Goal: Task Accomplishment & Management: Manage account settings

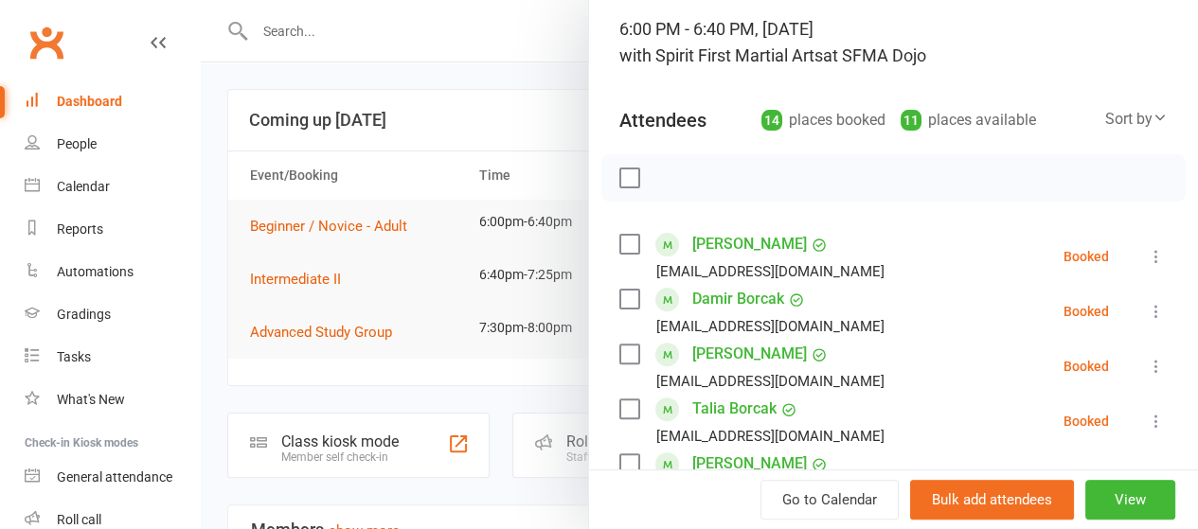
click at [619, 305] on label at bounding box center [628, 299] width 19 height 19
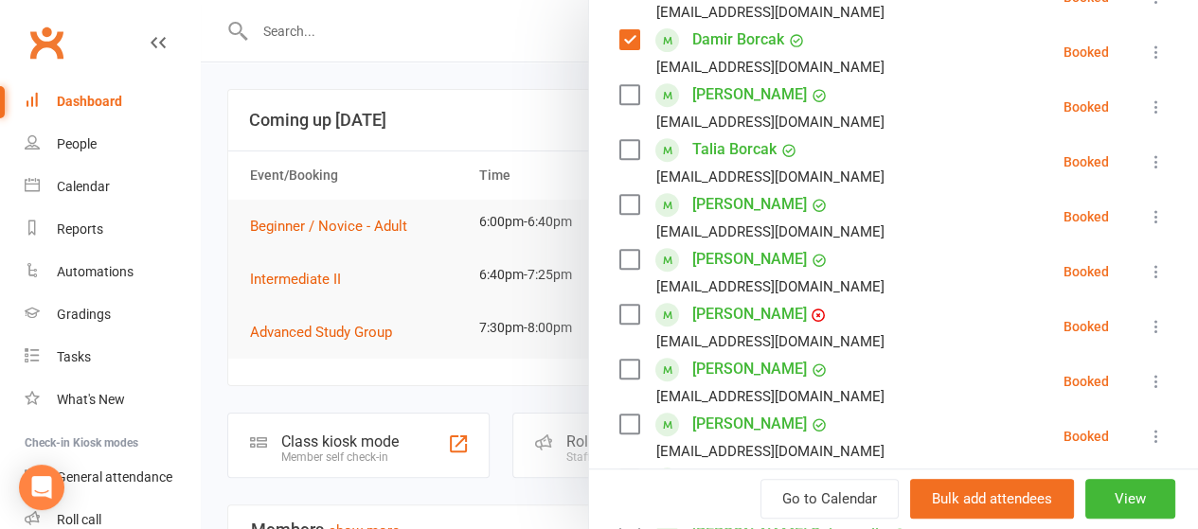
scroll to position [383, 0]
click at [619, 264] on label at bounding box center [628, 259] width 19 height 19
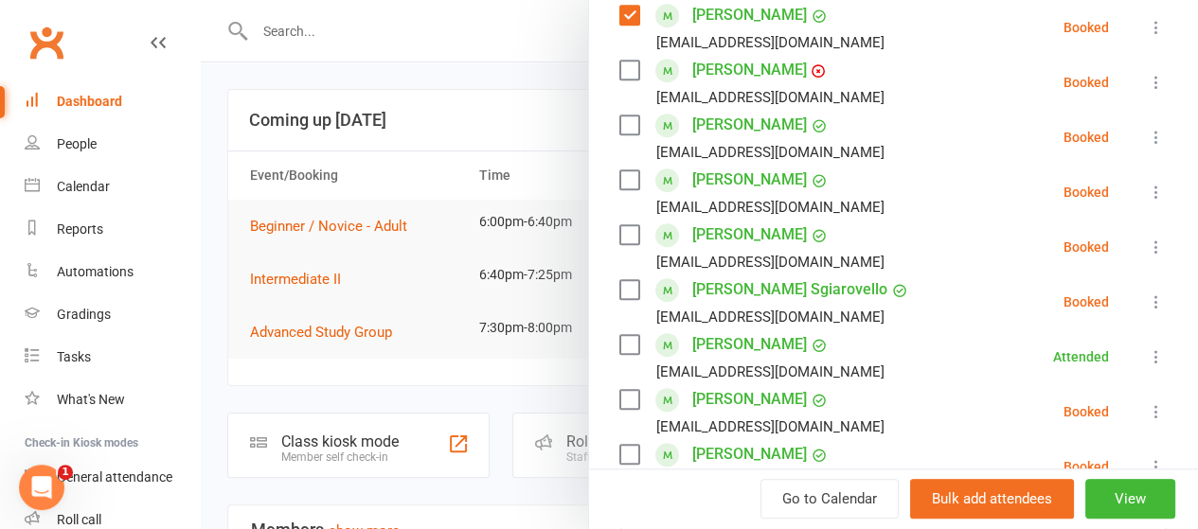
scroll to position [633, 0]
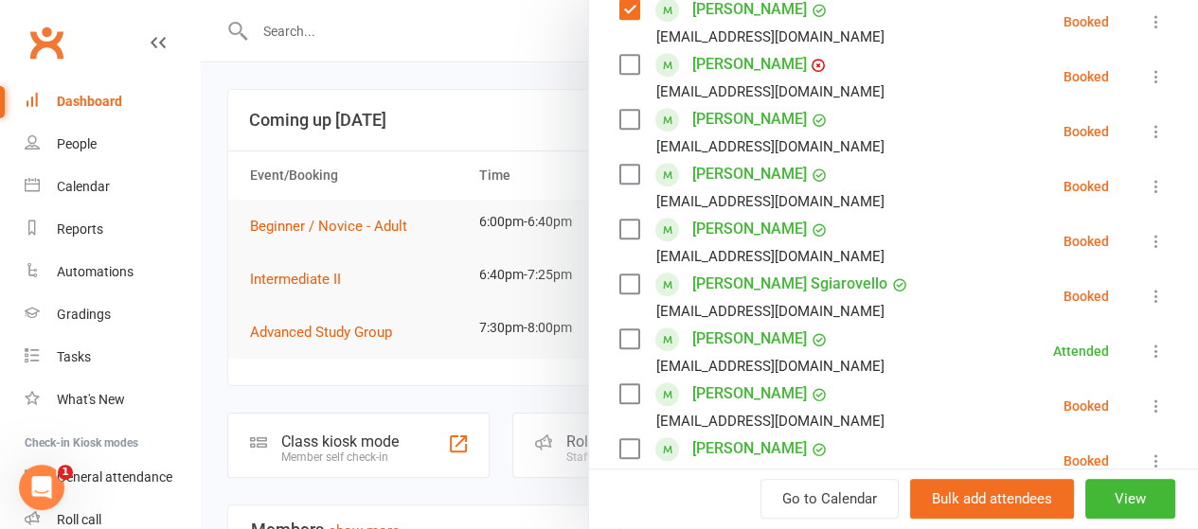
click at [619, 290] on label at bounding box center [628, 284] width 19 height 19
click at [619, 398] on label at bounding box center [628, 394] width 19 height 19
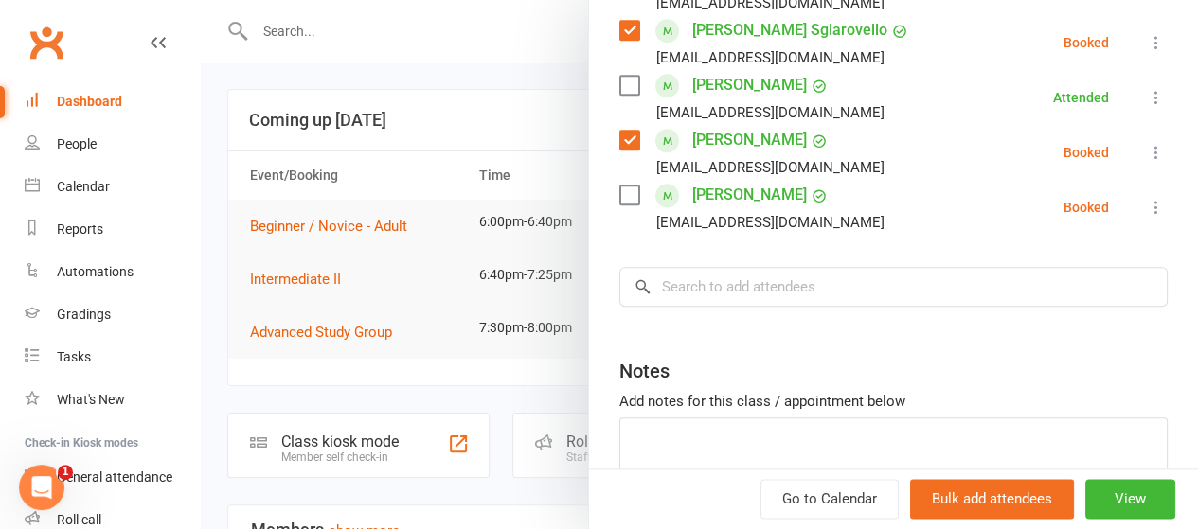
scroll to position [890, 0]
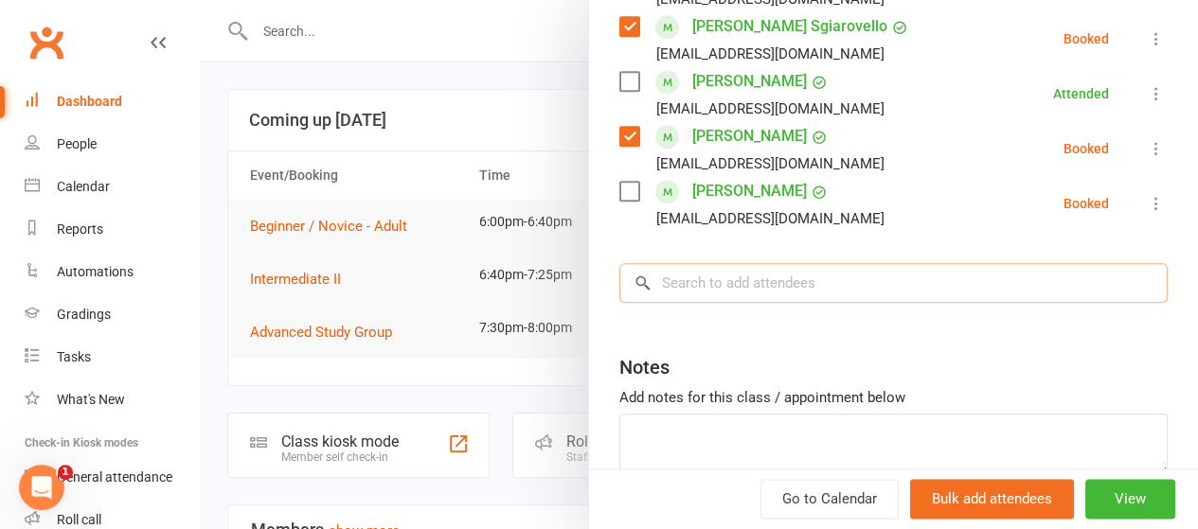
click at [667, 278] on input "search" at bounding box center [893, 283] width 548 height 40
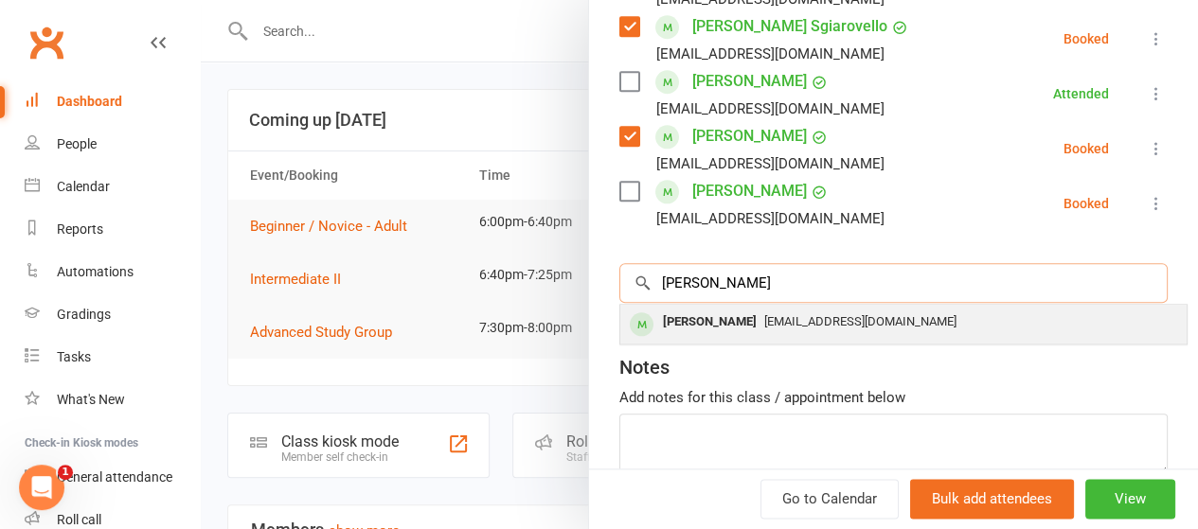
type input "[PERSON_NAME]"
click at [731, 332] on div "[PERSON_NAME]" at bounding box center [709, 322] width 109 height 27
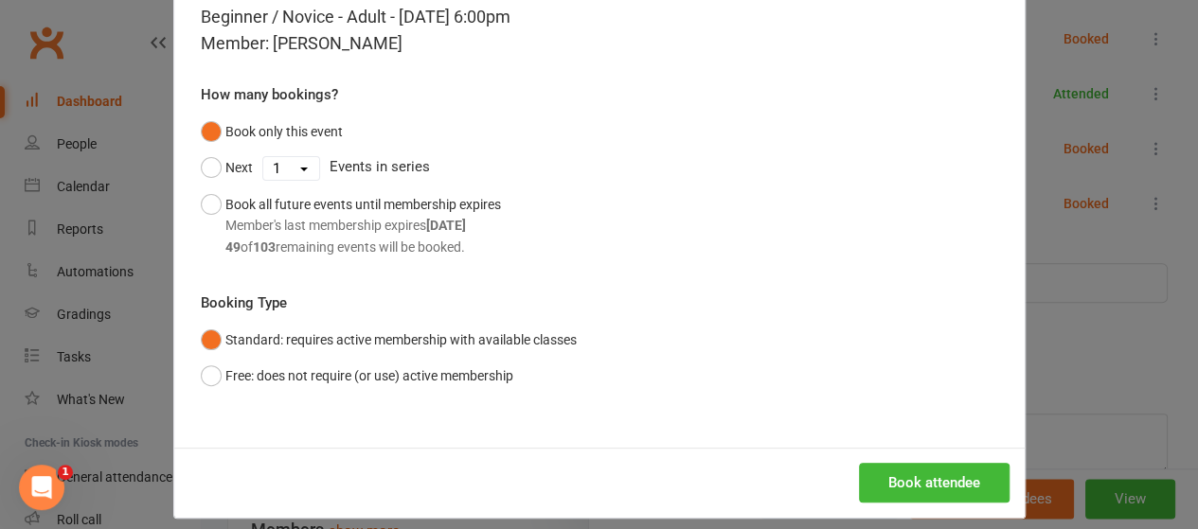
scroll to position [114, 0]
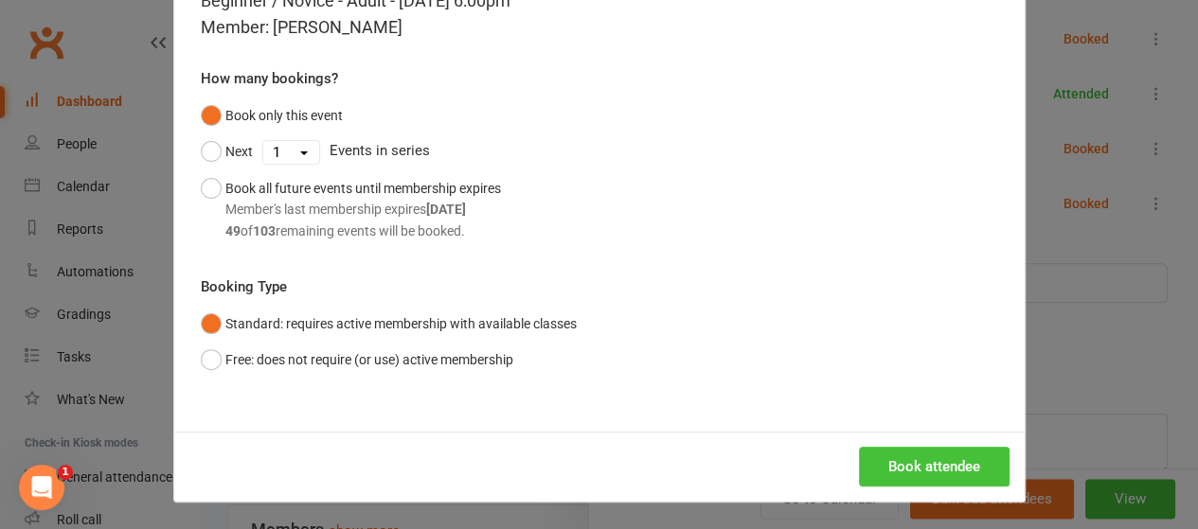
click at [926, 474] on button "Book attendee" at bounding box center [934, 467] width 151 height 40
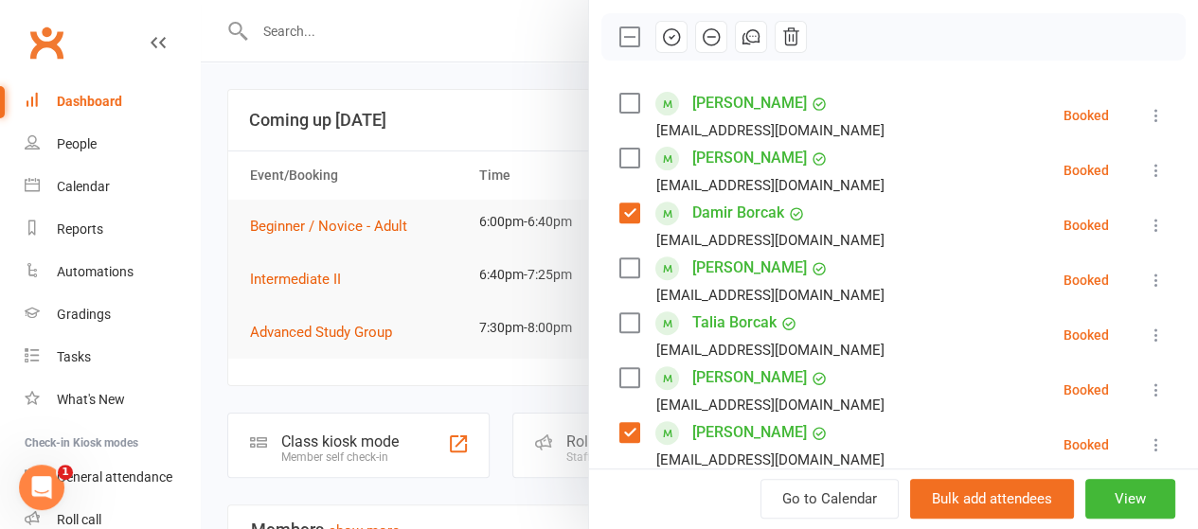
scroll to position [263, 0]
click at [619, 161] on label at bounding box center [628, 159] width 19 height 19
click at [661, 37] on icon "button" at bounding box center [671, 37] width 21 height 21
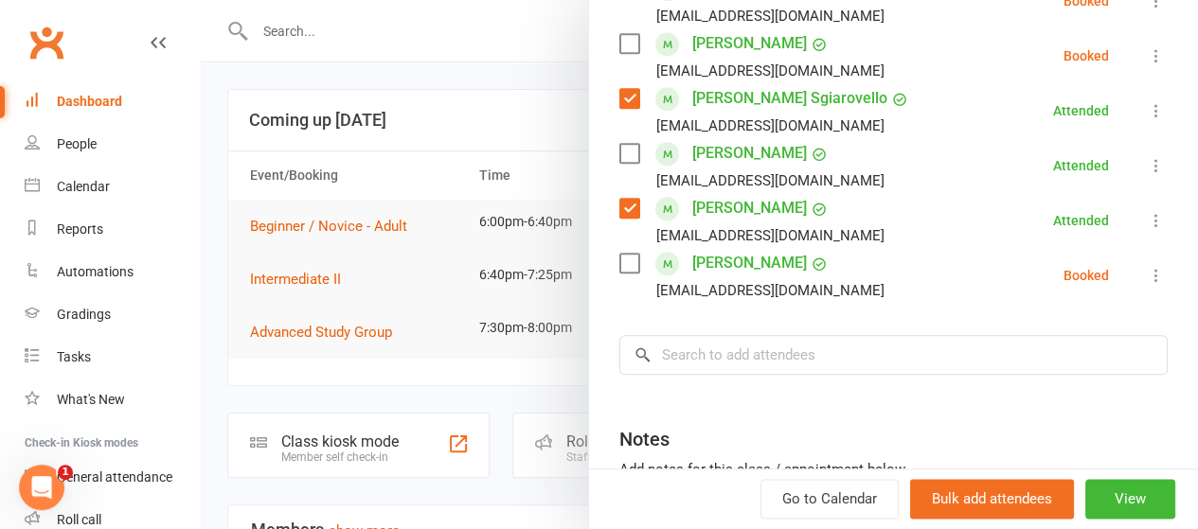
scroll to position [874, 0]
click at [699, 349] on input "search" at bounding box center [893, 354] width 548 height 40
type input "fiaza"
click at [1119, 356] on input "fiaza" at bounding box center [893, 354] width 548 height 40
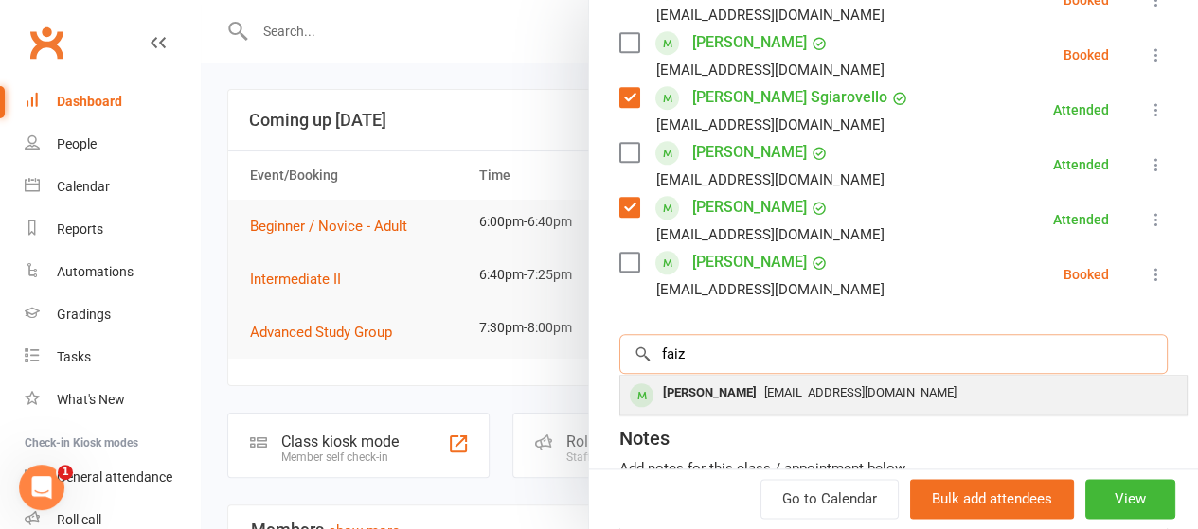
type input "faiz"
click at [735, 407] on div "[PERSON_NAME] [EMAIL_ADDRESS][DOMAIN_NAME]" at bounding box center [903, 395] width 566 height 39
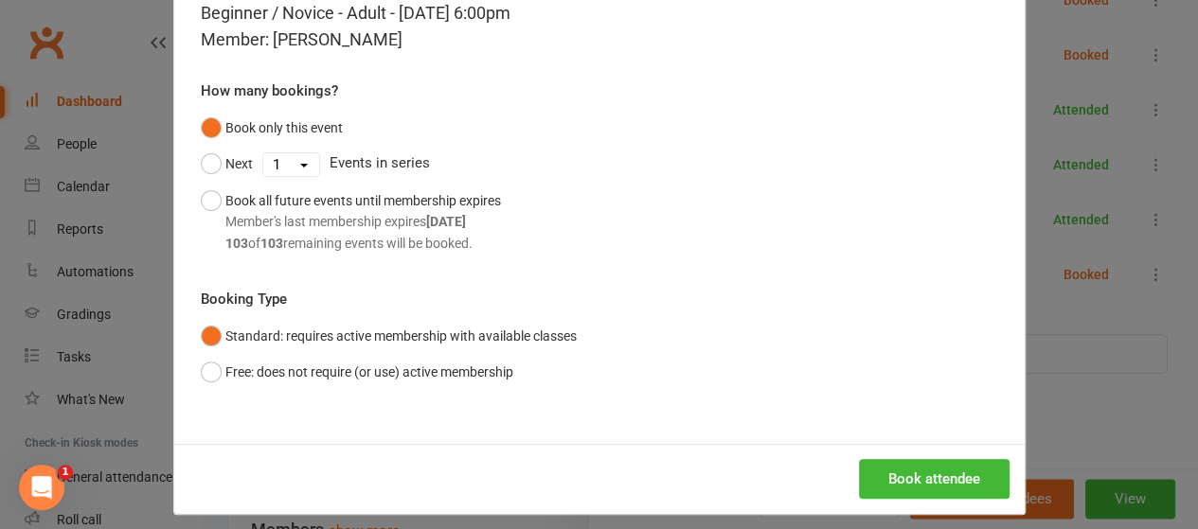
scroll to position [114, 0]
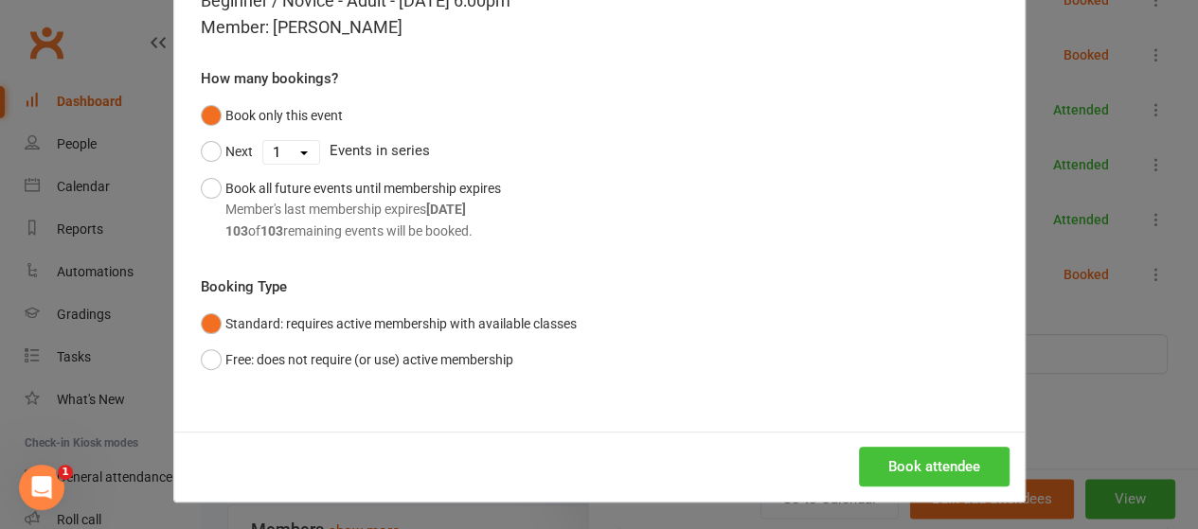
click at [909, 464] on button "Book attendee" at bounding box center [934, 467] width 151 height 40
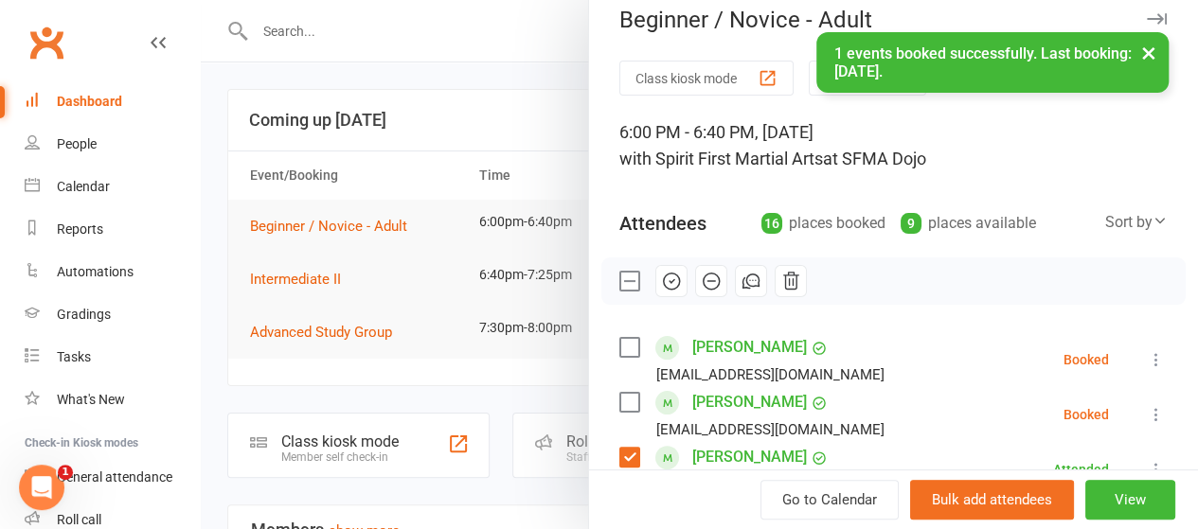
scroll to position [0, 0]
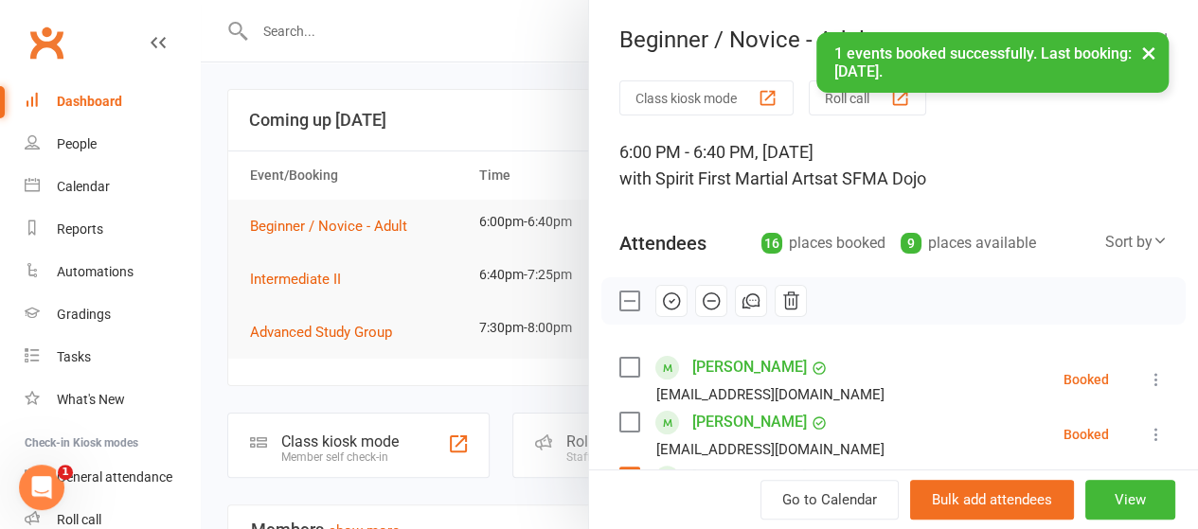
click at [619, 363] on label at bounding box center [628, 367] width 19 height 19
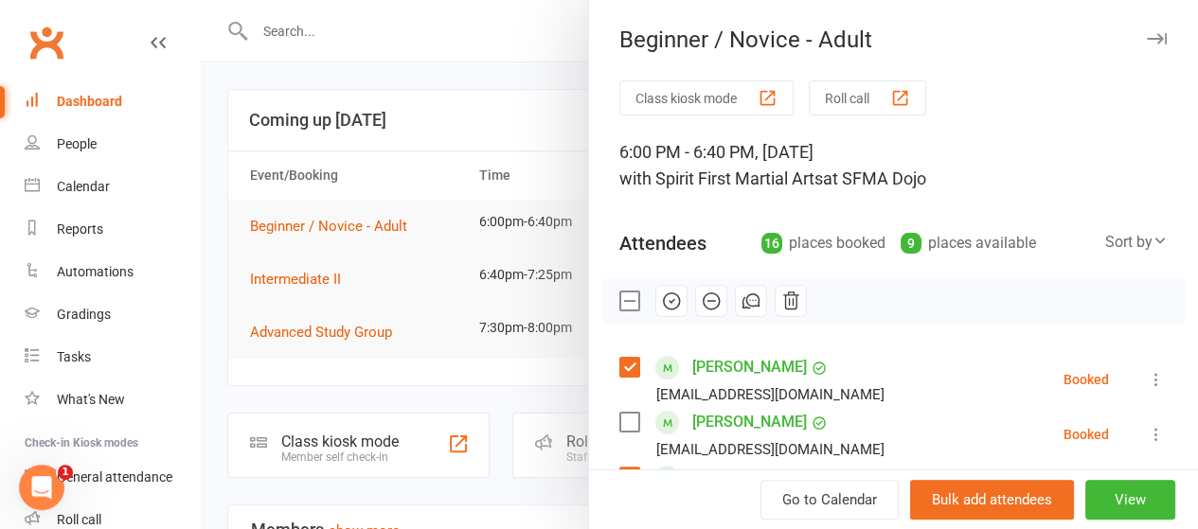
click at [661, 303] on icon "button" at bounding box center [671, 301] width 21 height 21
click at [1147, 38] on icon "button" at bounding box center [1157, 38] width 20 height 11
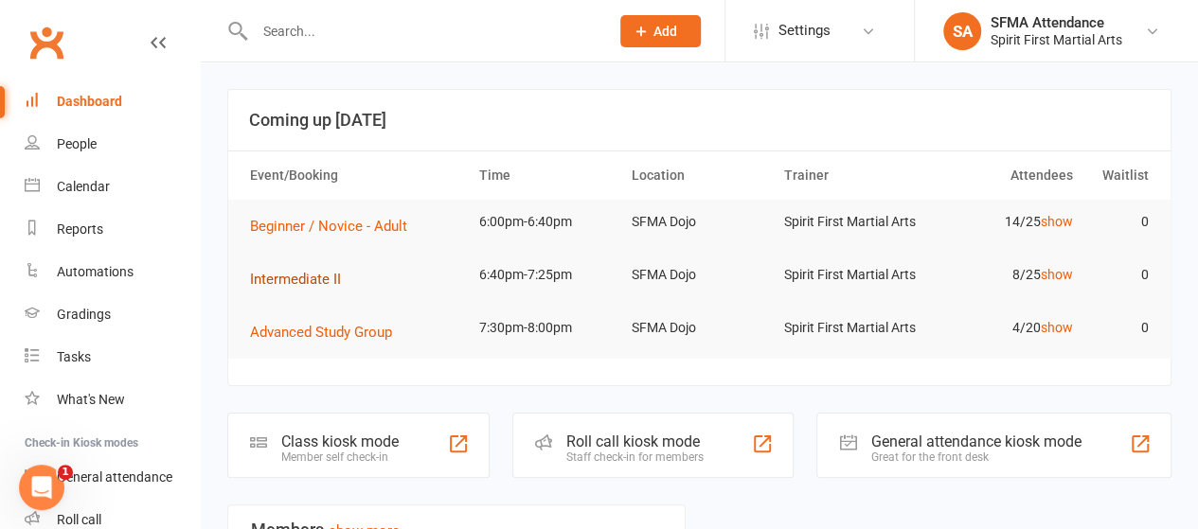
click at [297, 271] on span "Intermediate II" at bounding box center [295, 279] width 91 height 17
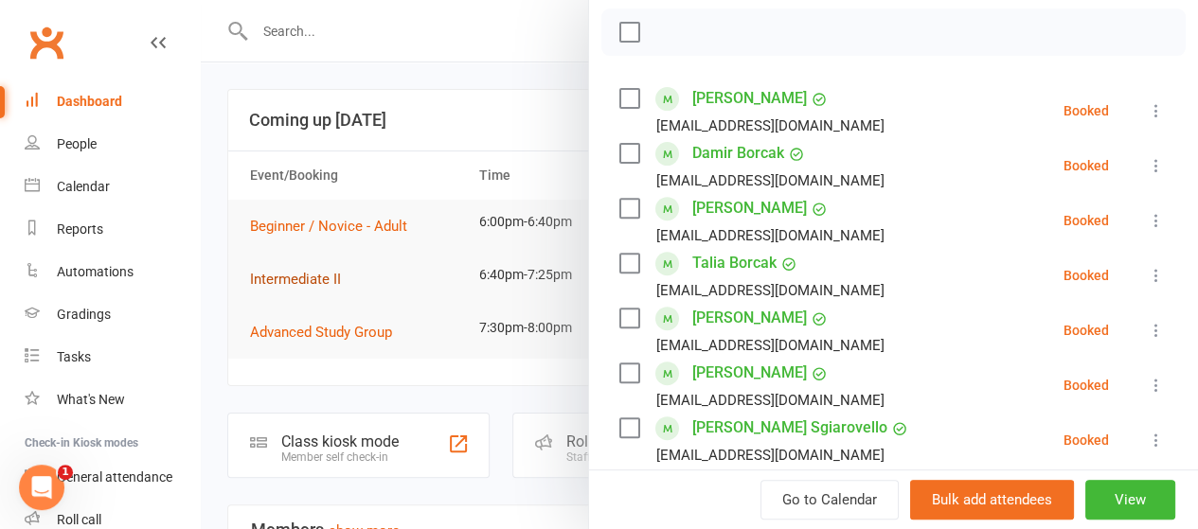
scroll to position [271, 0]
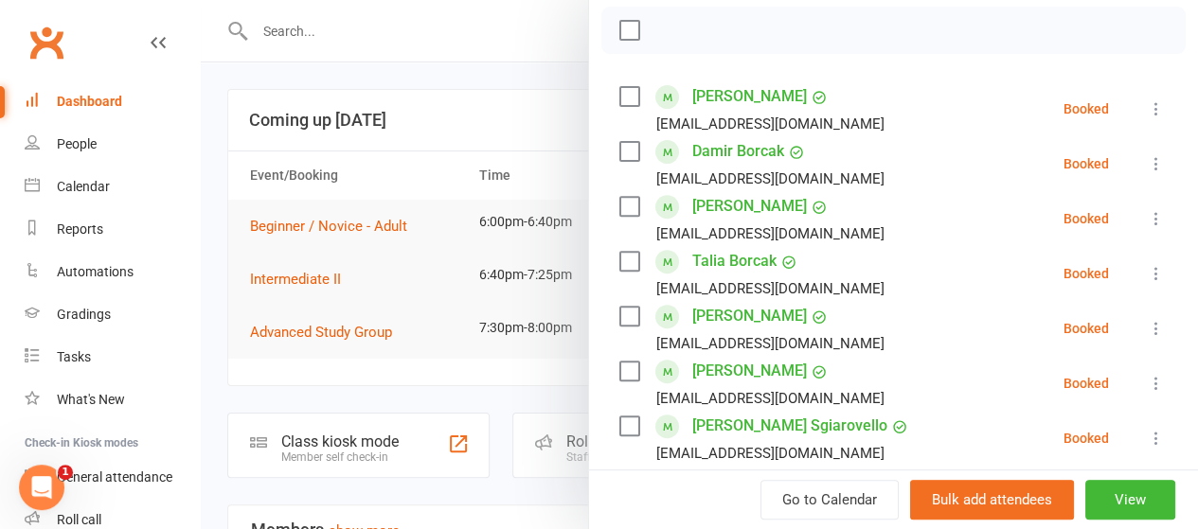
click at [619, 159] on label at bounding box center [628, 151] width 19 height 19
click at [619, 368] on label at bounding box center [628, 371] width 19 height 19
click at [619, 431] on label at bounding box center [628, 426] width 19 height 19
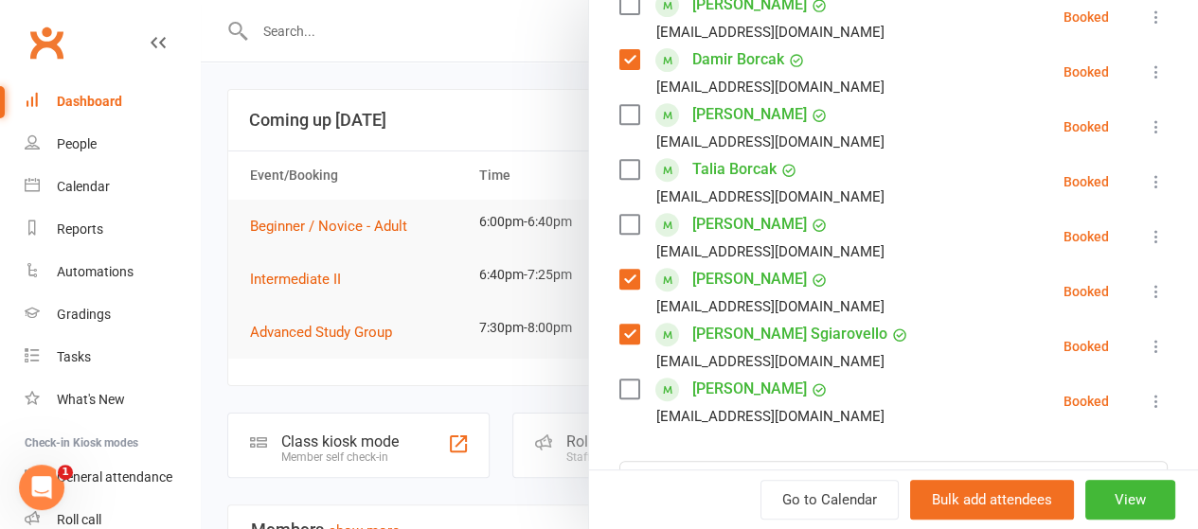
scroll to position [353, 0]
